Goal: Task Accomplishment & Management: Manage account settings

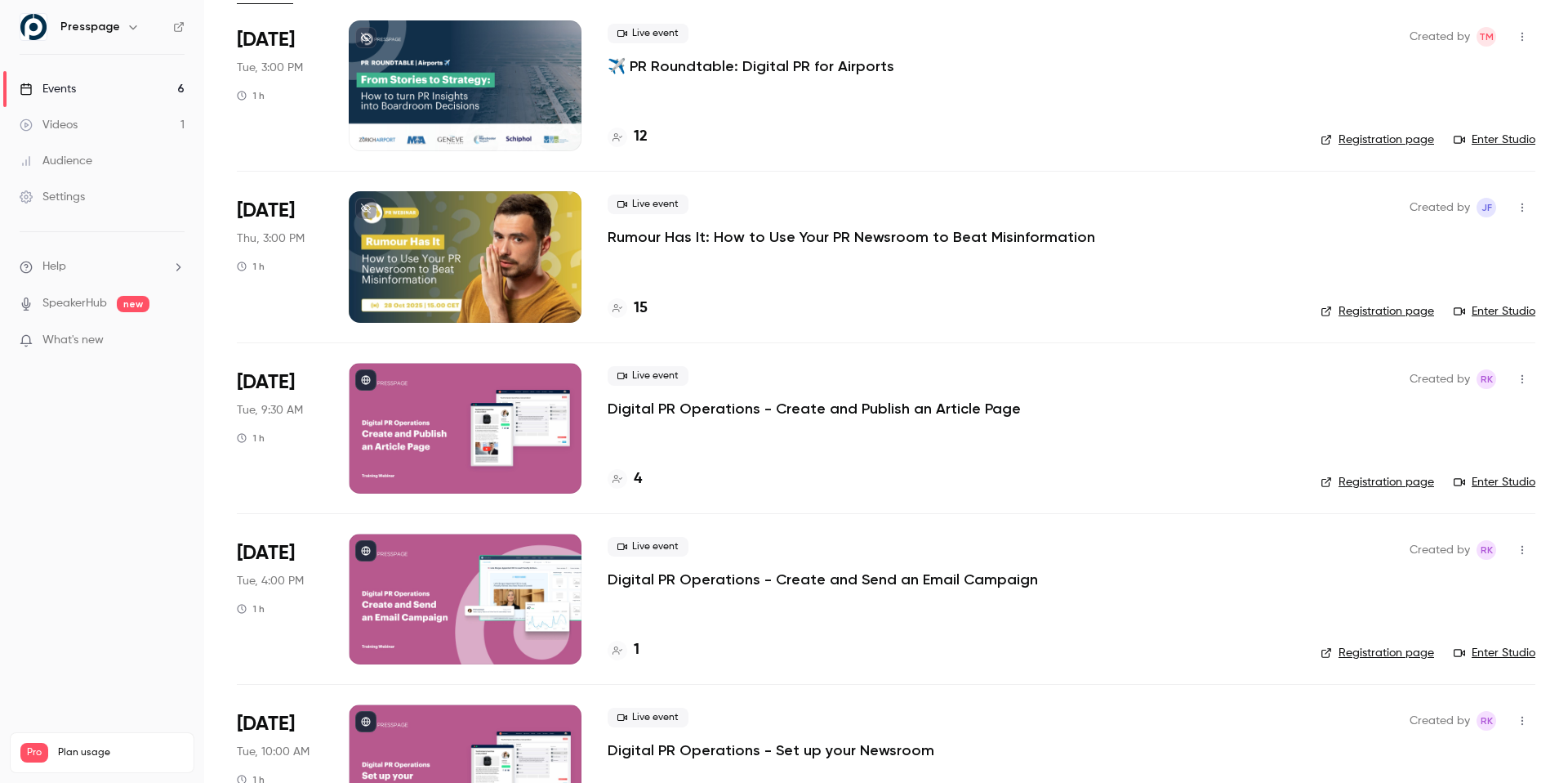
scroll to position [163, 0]
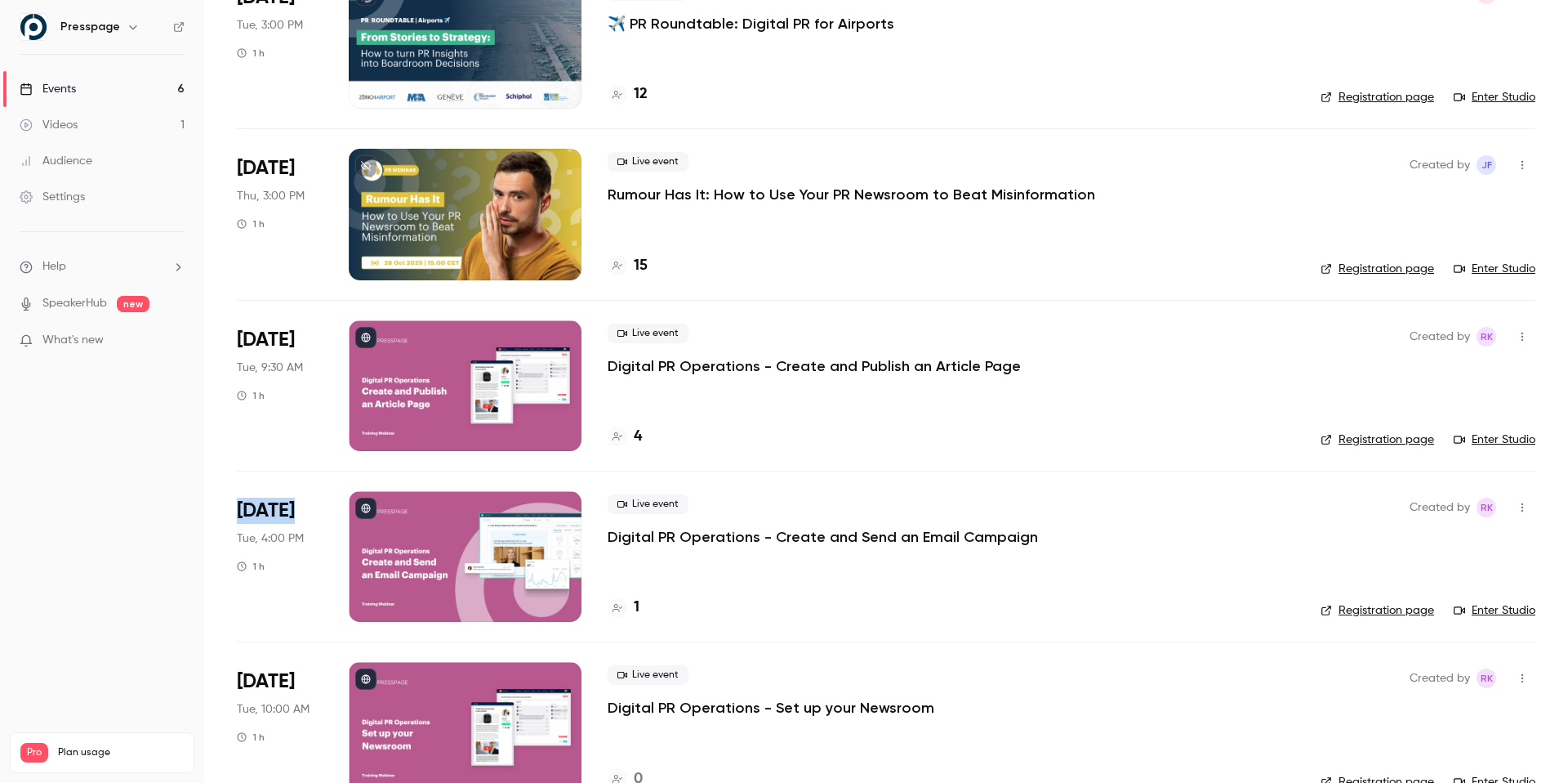
drag, startPoint x: 269, startPoint y: 508, endPoint x: 296, endPoint y: 506, distance: 27.1
click at [296, 506] on div "[DATE] Tue, 4:00 PM 1 h" at bounding box center [280, 557] width 86 height 131
copy span "[DATE]"
drag, startPoint x: 237, startPoint y: 677, endPoint x: 285, endPoint y: 678, distance: 48.0
click at [285, 678] on span "[DATE]" at bounding box center [266, 681] width 58 height 26
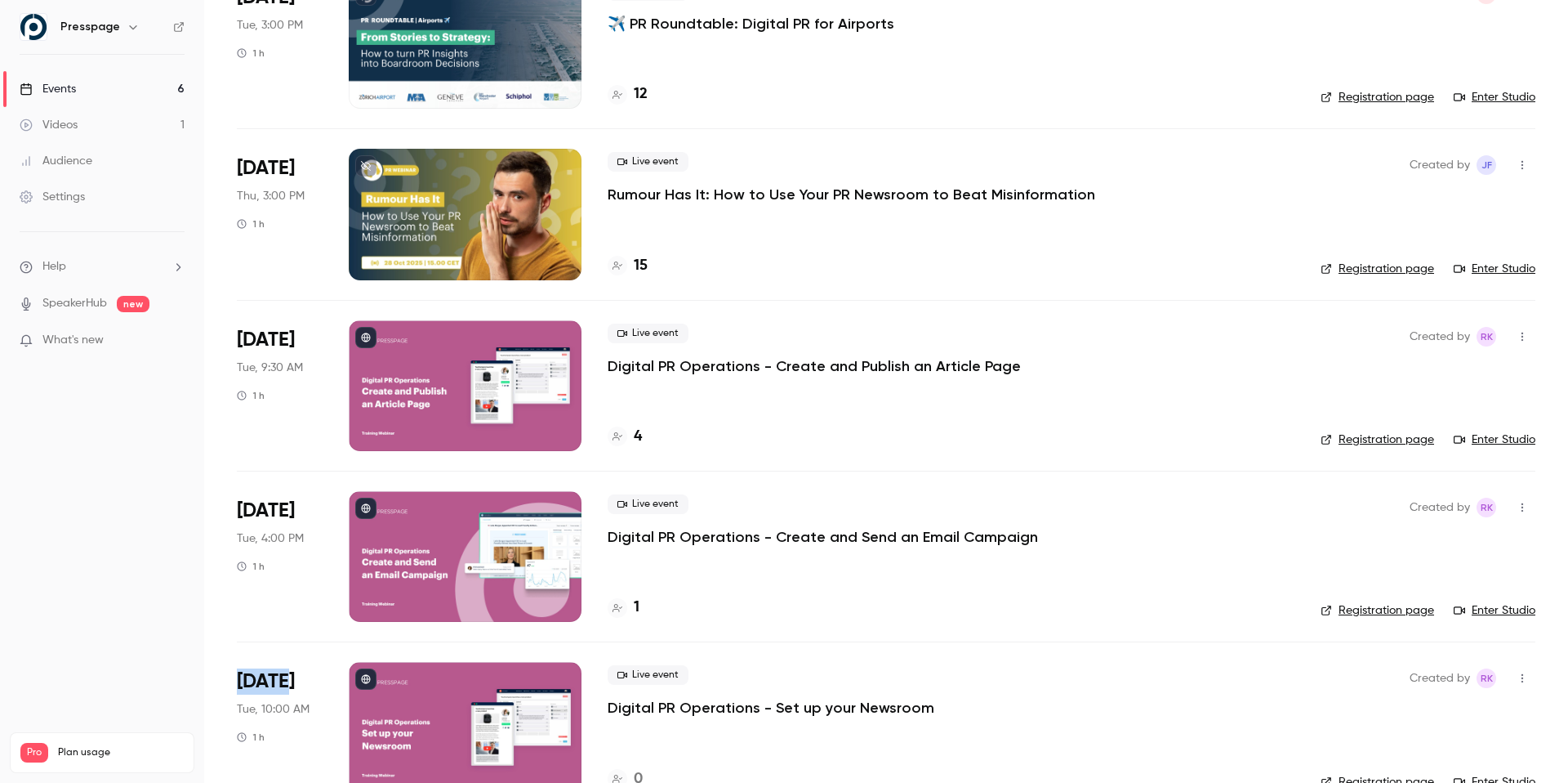
copy span "[DATE]"
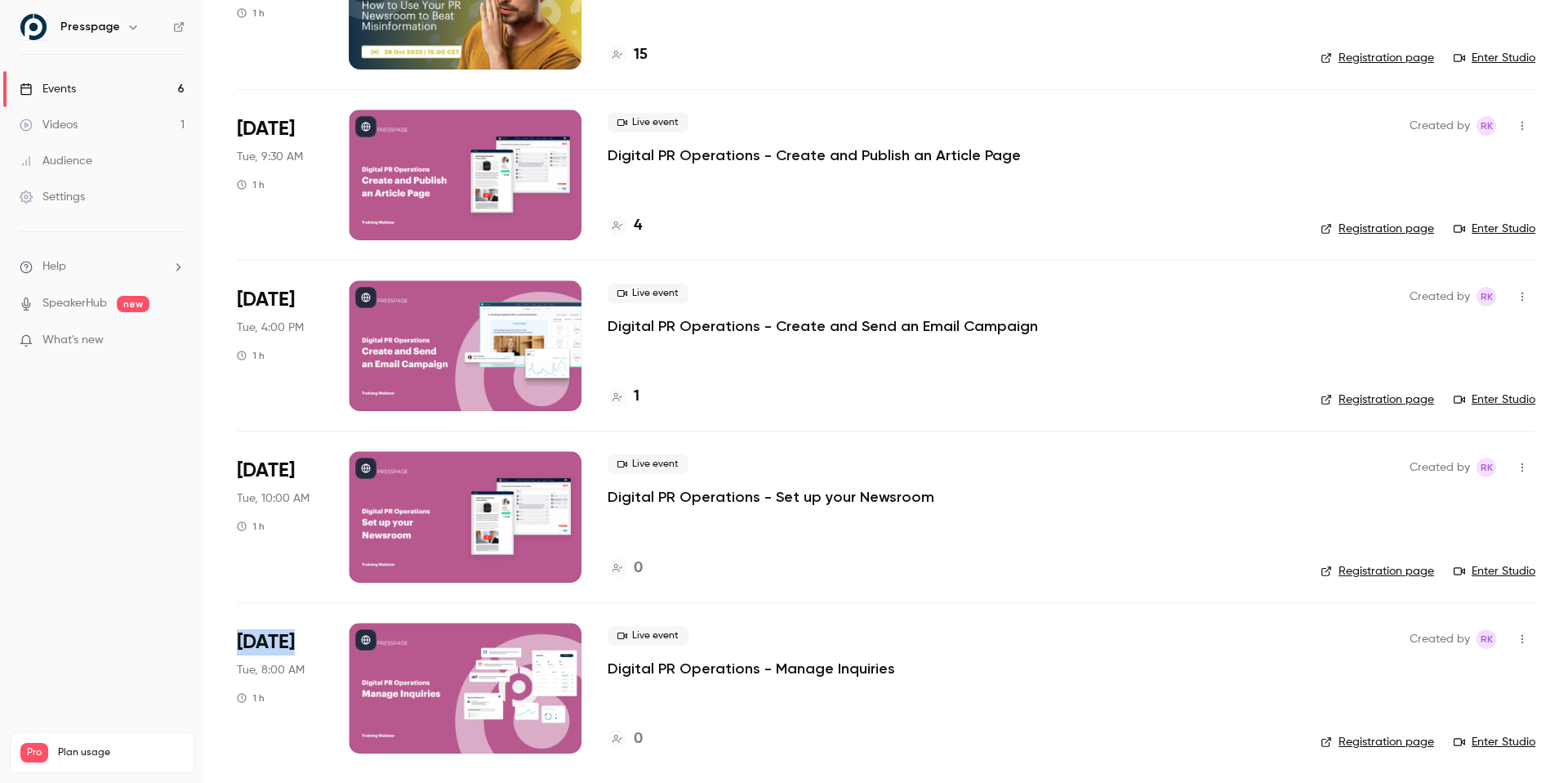
drag, startPoint x: 236, startPoint y: 638, endPoint x: 301, endPoint y: 642, distance: 65.1
click at [302, 642] on main "Search for videos or events New video Schedule Events Upcoming Past Recurring R…" at bounding box center [886, 392] width 1364 height 783
copy span "[DATE]"
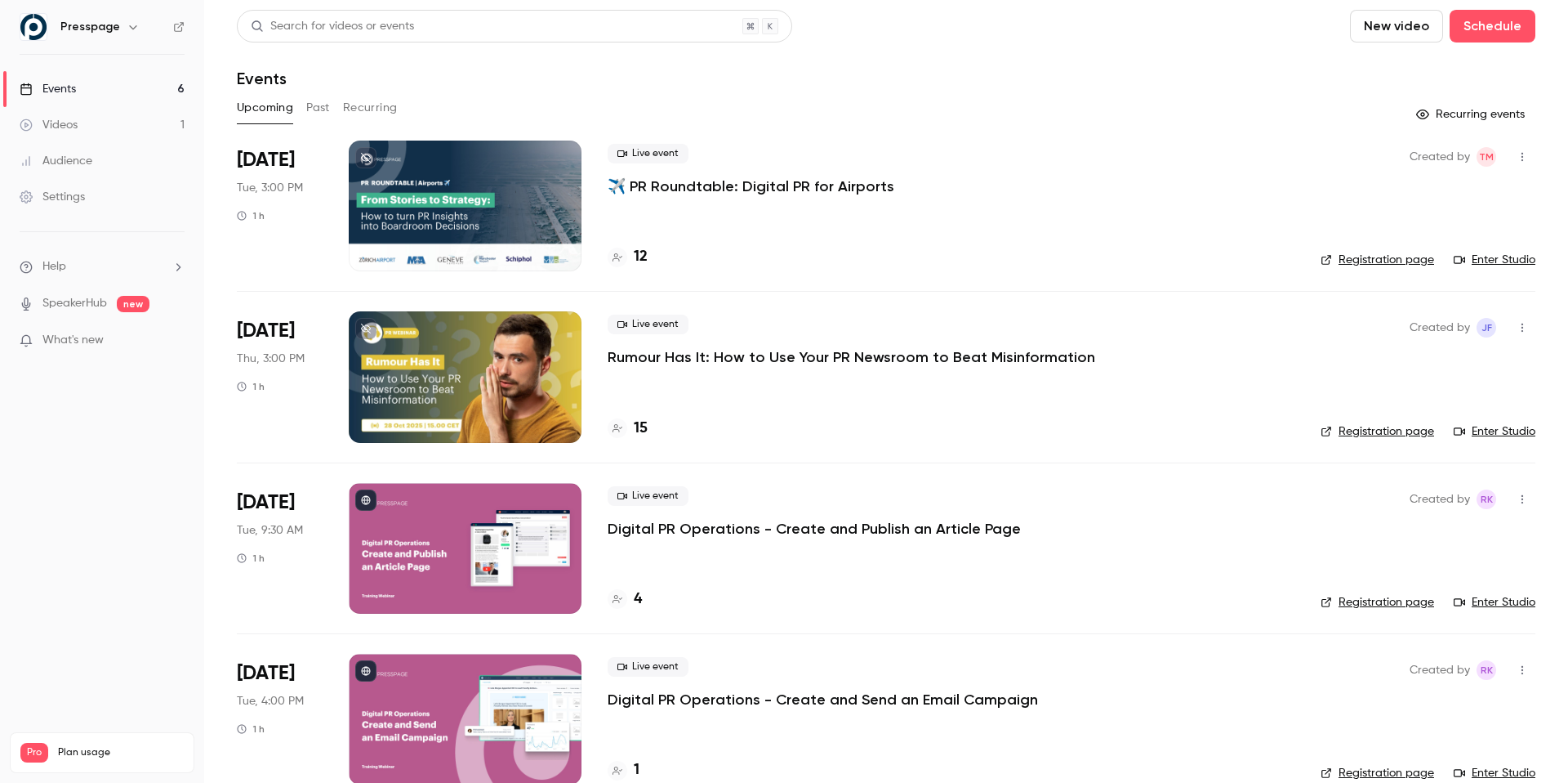
click at [839, 542] on div "Live event Digital PR Operations - Create and Publish an Article Page 4" at bounding box center [951, 548] width 687 height 131
click at [832, 527] on p "Digital PR Operations - Create and Publish an Article Page" at bounding box center [814, 528] width 413 height 19
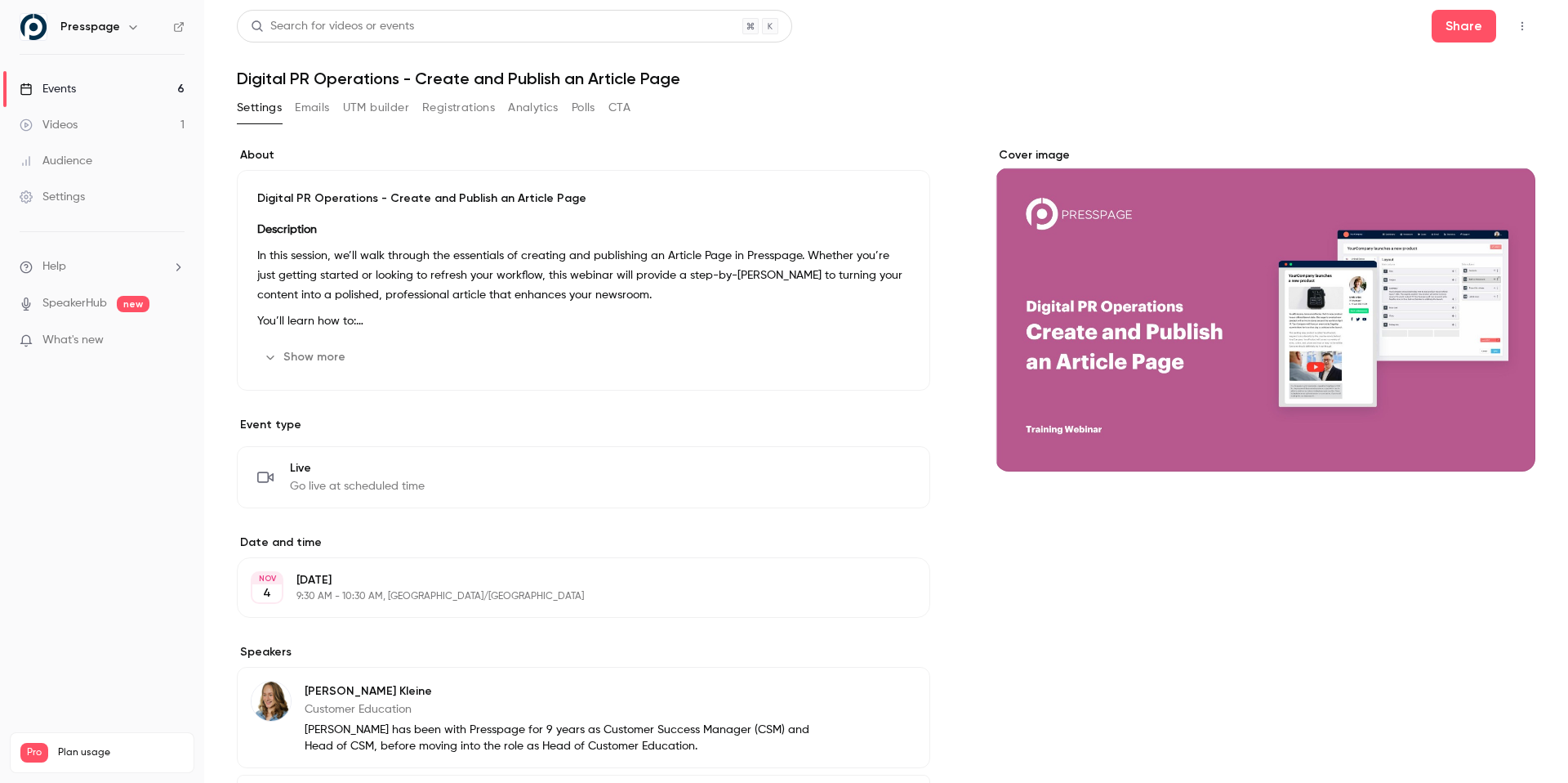
click at [307, 104] on button "Emails" at bounding box center [311, 108] width 34 height 26
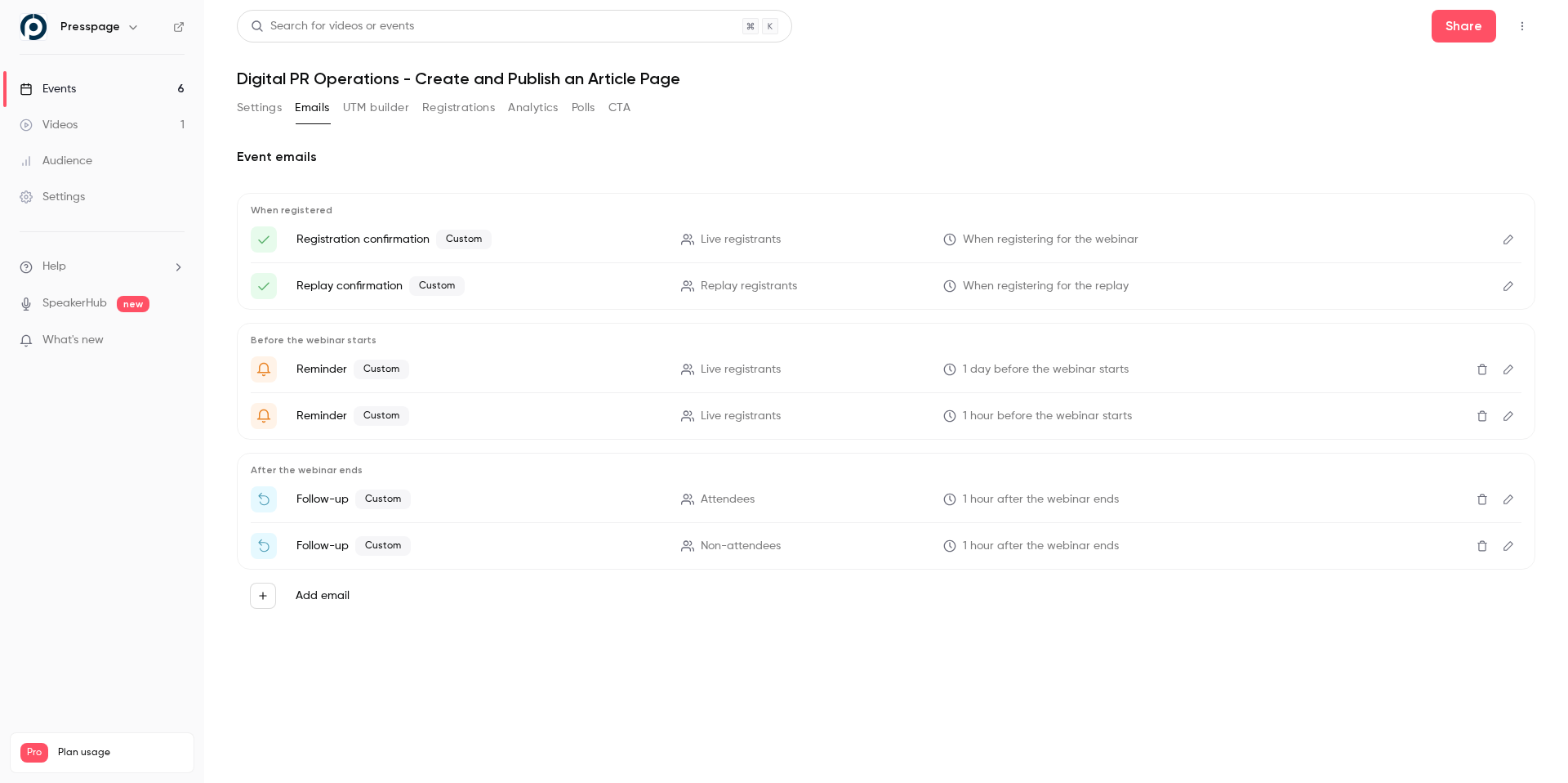
click at [1511, 501] on icon "Edit" at bounding box center [1509, 500] width 13 height 11
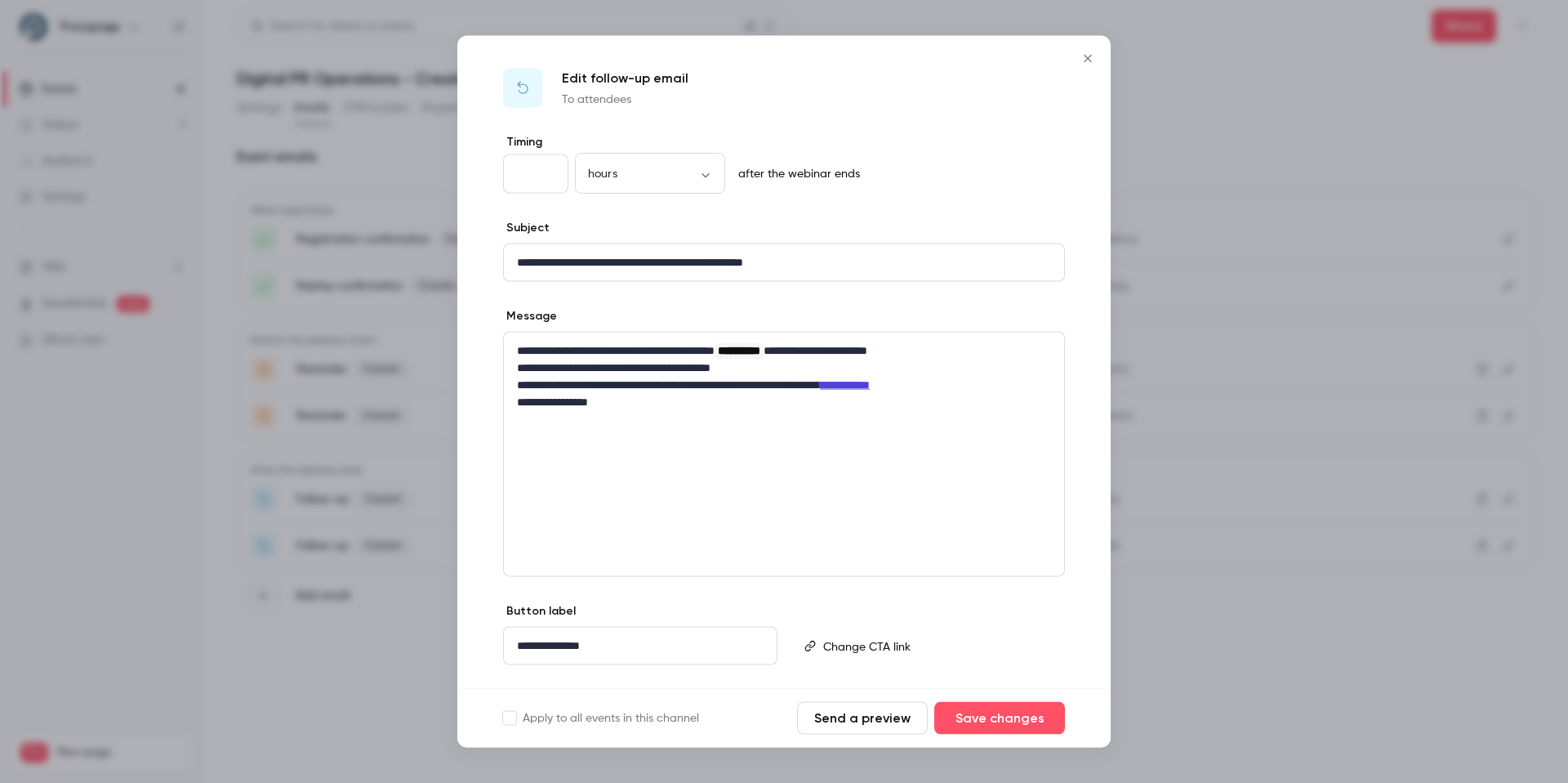
click at [1090, 50] on button "Close" at bounding box center [1087, 58] width 32 height 32
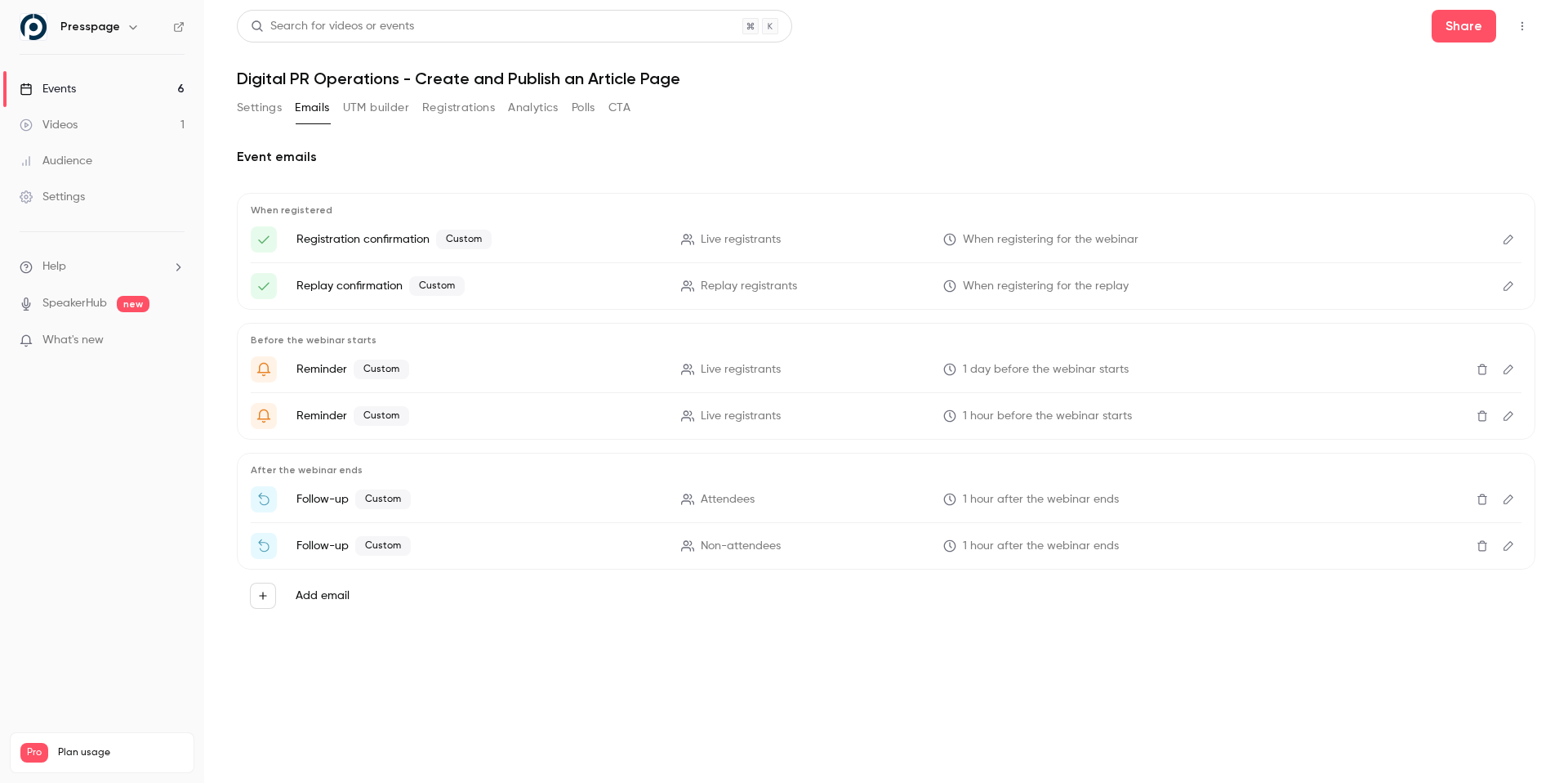
click at [1514, 546] on button "Edit" at bounding box center [1508, 546] width 26 height 26
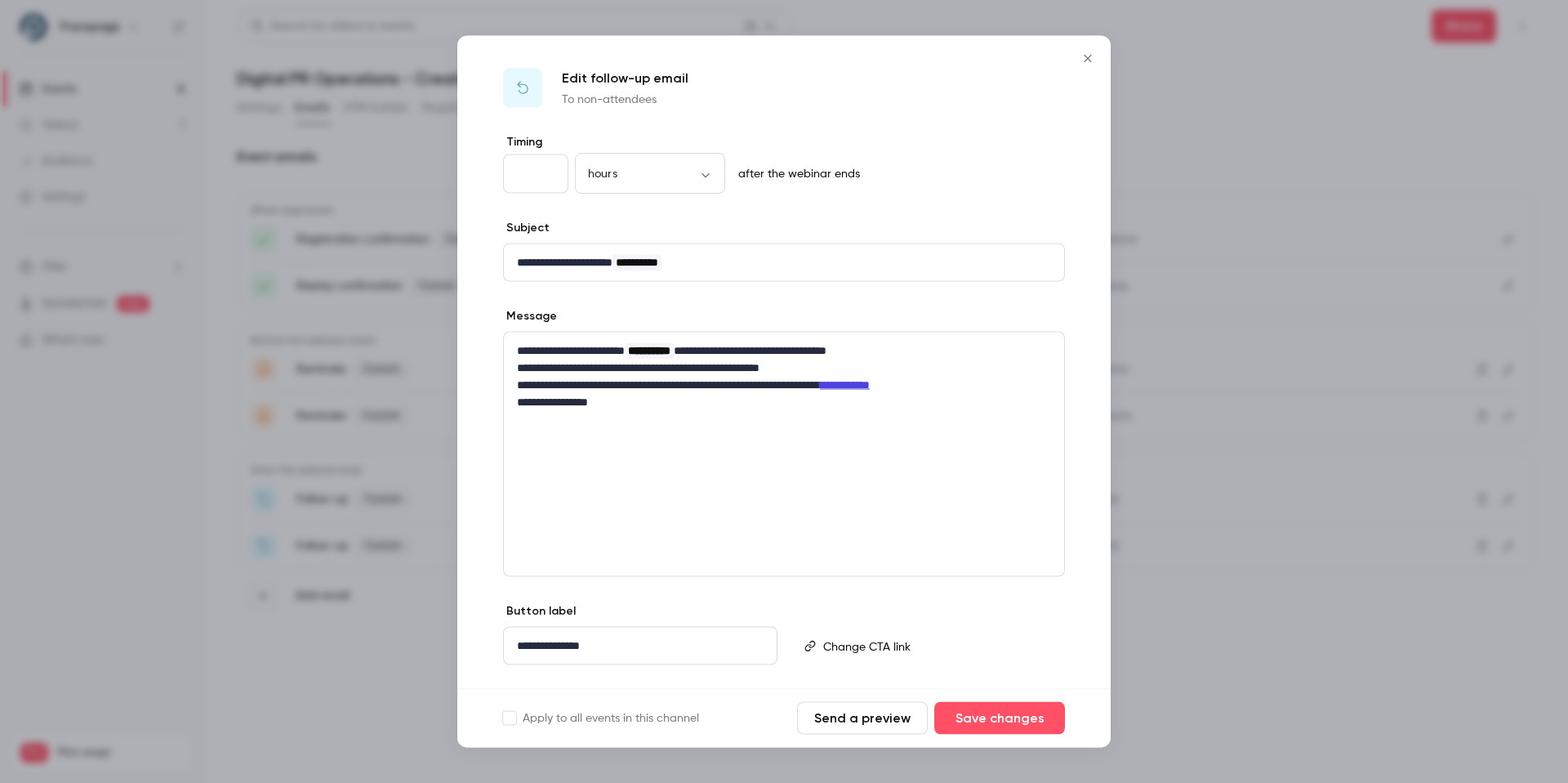
click at [1095, 58] on icon "Close" at bounding box center [1087, 59] width 19 height 13
